Goal: Use online tool/utility: Utilize a website feature to perform a specific function

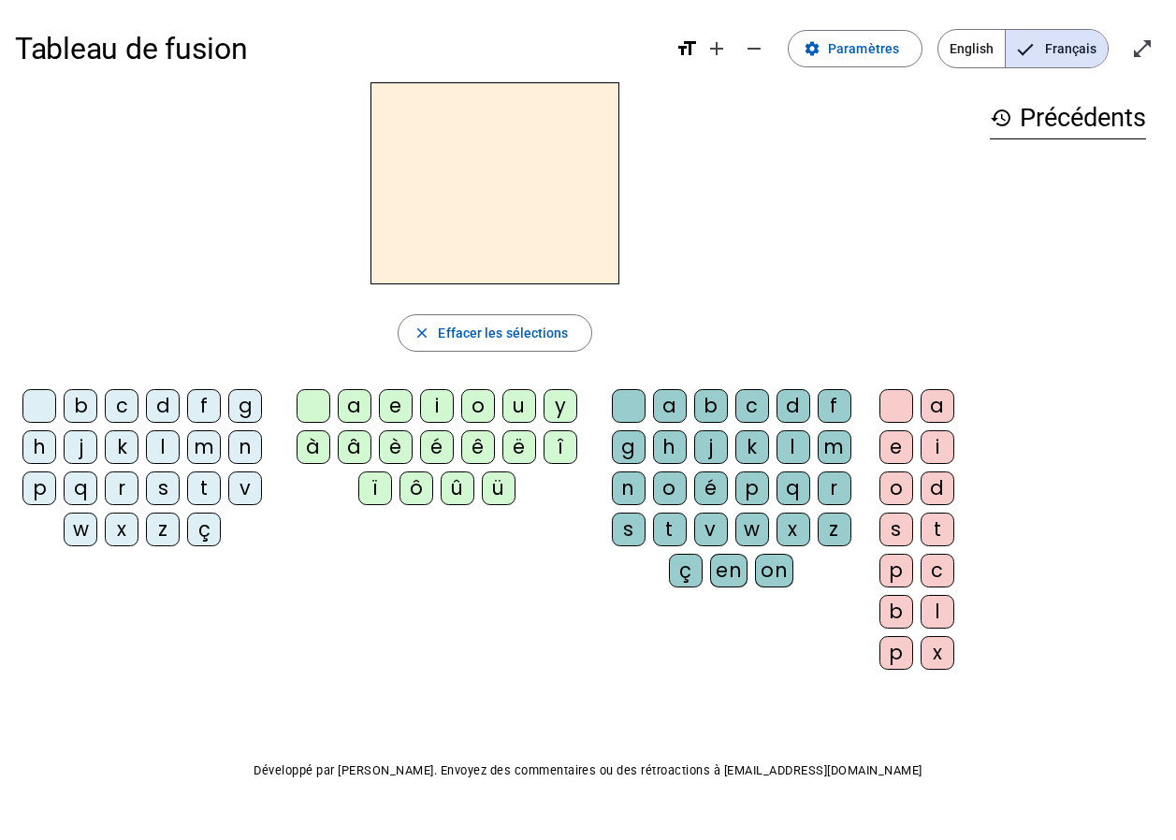
click at [260, 265] on div at bounding box center [495, 183] width 960 height 202
click at [201, 492] on div "t" at bounding box center [204, 488] width 34 height 34
click at [395, 401] on div "e" at bounding box center [396, 406] width 34 height 34
click at [164, 406] on div "d" at bounding box center [163, 406] width 34 height 34
click at [205, 455] on div "m" at bounding box center [204, 447] width 34 height 34
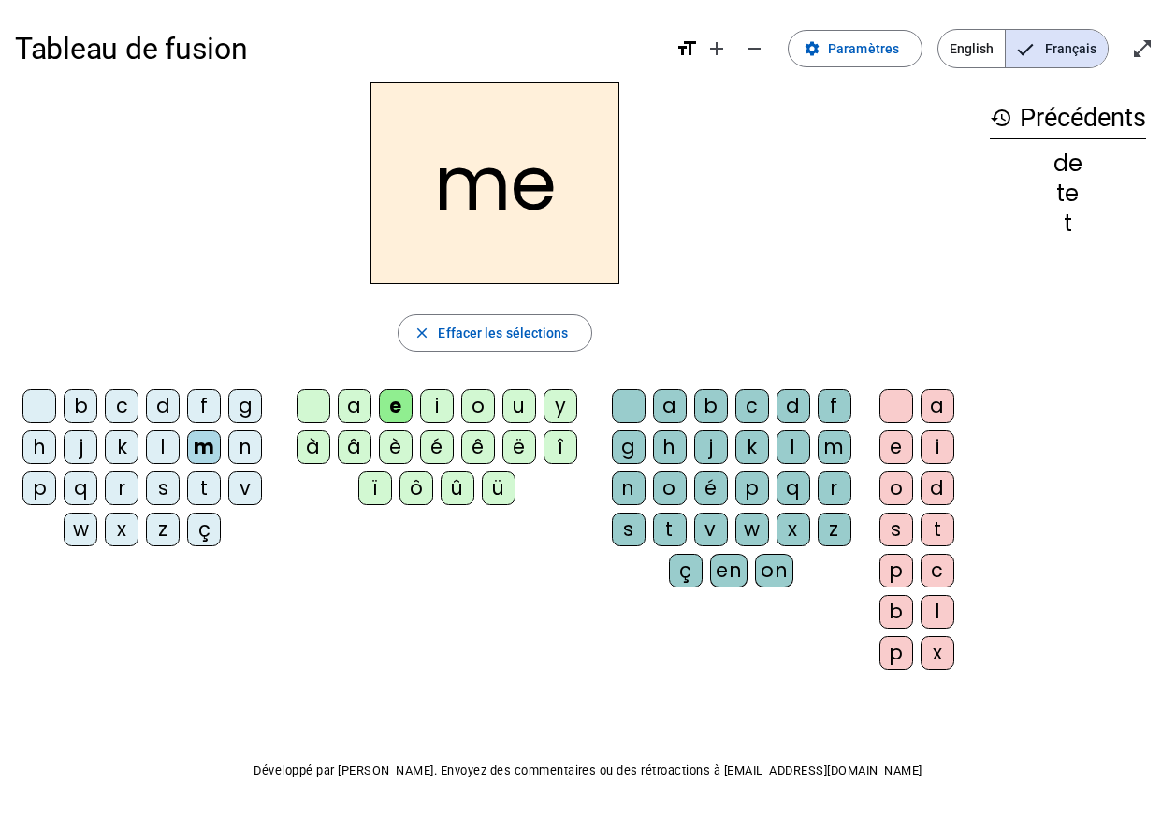
click at [351, 411] on div "a" at bounding box center [355, 406] width 34 height 34
click at [786, 450] on div "l" at bounding box center [793, 447] width 34 height 34
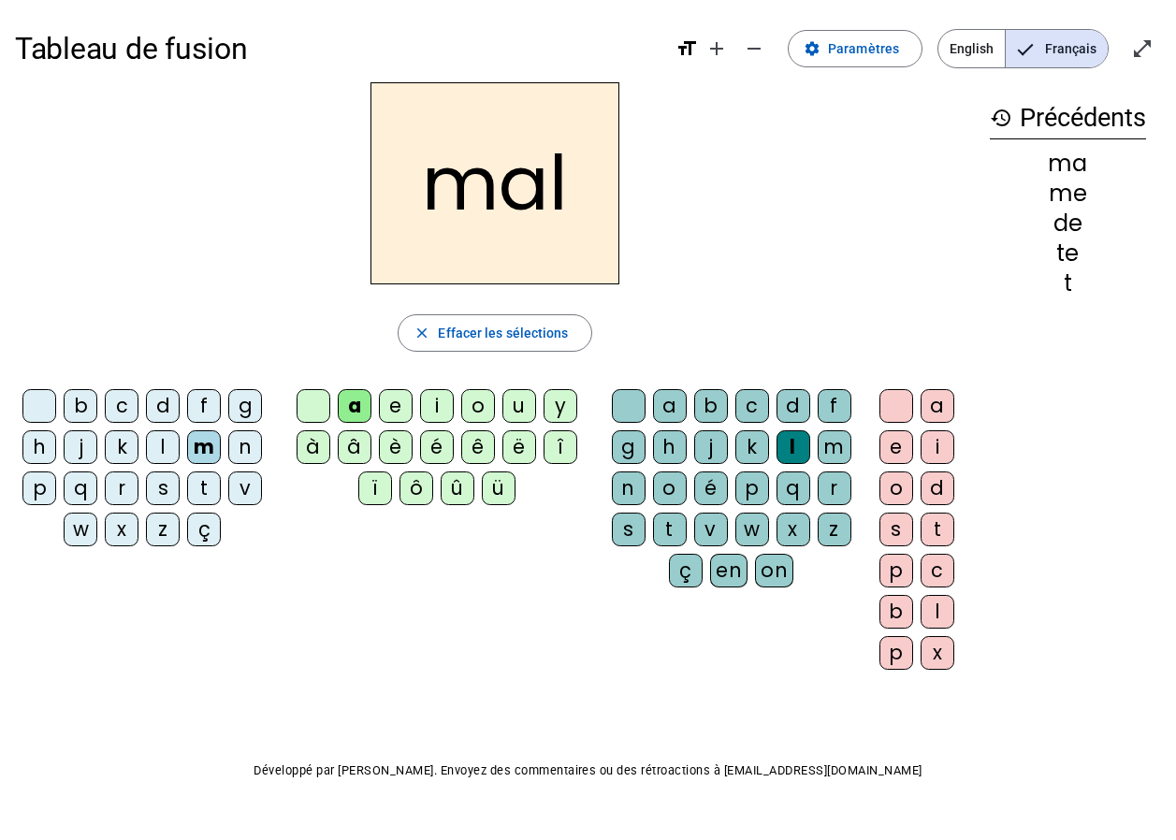
click at [565, 224] on h2 "mal" at bounding box center [494, 183] width 249 height 202
click at [444, 404] on div "i" at bounding box center [437, 406] width 34 height 34
